Goal: Transaction & Acquisition: Book appointment/travel/reservation

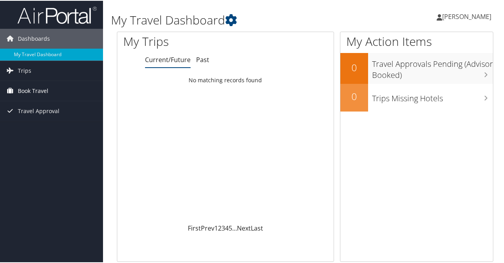
click at [80, 90] on link "Book Travel" at bounding box center [51, 90] width 103 height 20
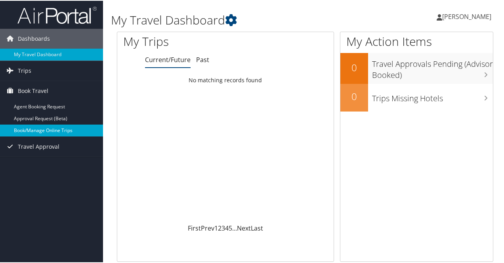
click at [66, 132] on link "Book/Manage Online Trips" at bounding box center [51, 130] width 103 height 12
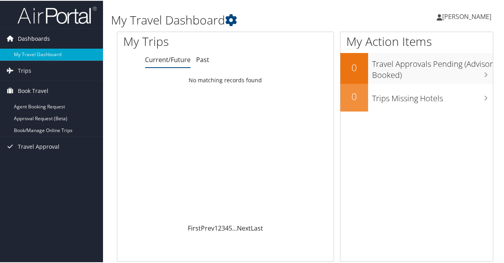
click at [59, 36] on link "Dashboards" at bounding box center [51, 38] width 103 height 20
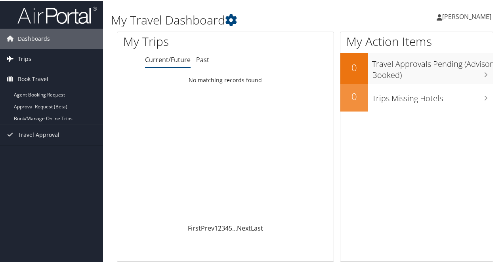
click at [52, 59] on link "Trips" at bounding box center [51, 58] width 103 height 20
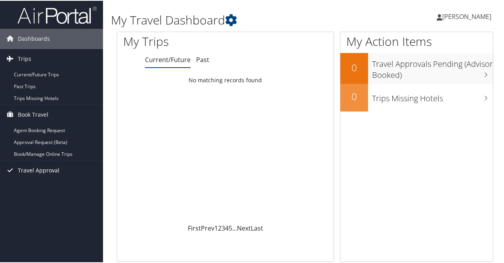
click at [48, 171] on span "Travel Approval" at bounding box center [39, 170] width 42 height 20
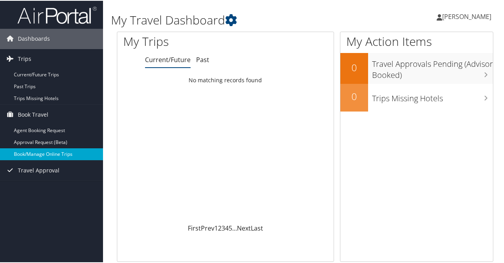
click at [66, 155] on link "Book/Manage Online Trips" at bounding box center [51, 154] width 103 height 12
